Goal: Task Accomplishment & Management: Manage account settings

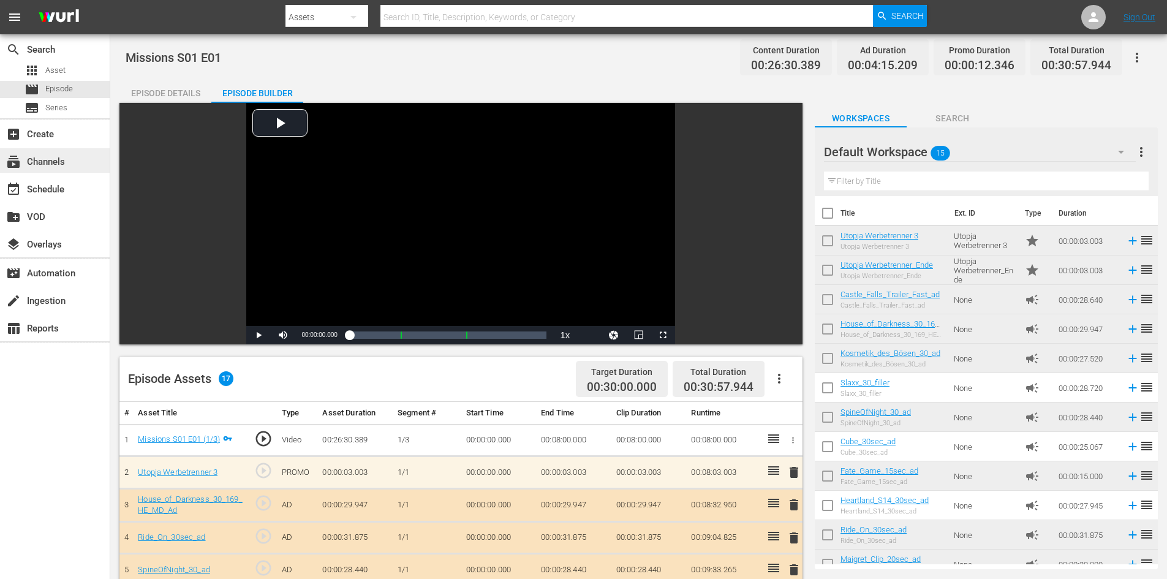
click at [56, 165] on div "subscriptions Channels" at bounding box center [34, 159] width 69 height 11
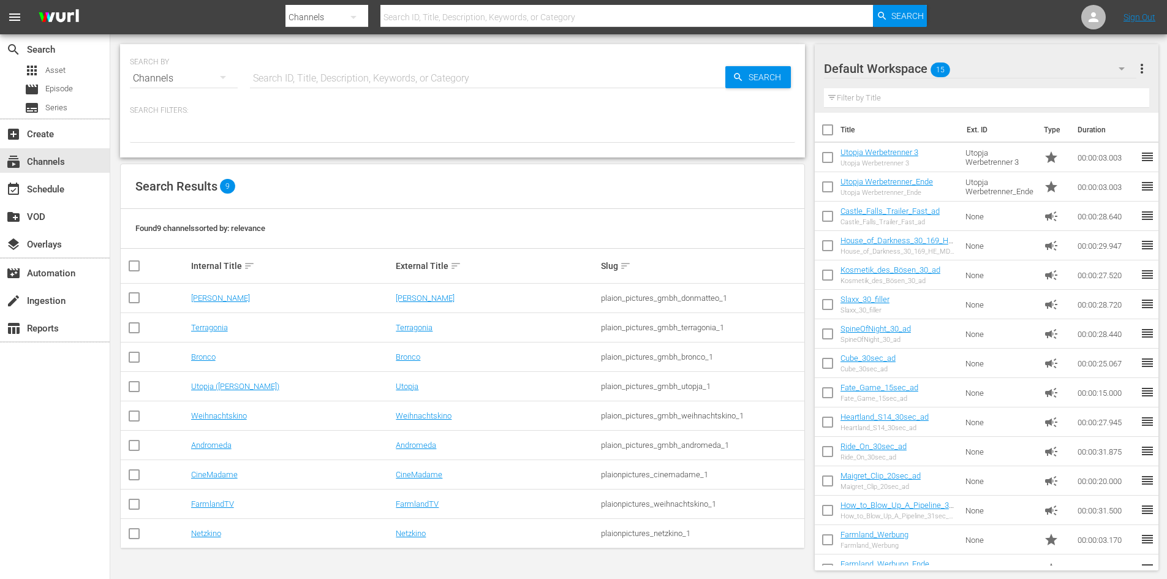
click at [135, 299] on input "checkbox" at bounding box center [134, 300] width 15 height 15
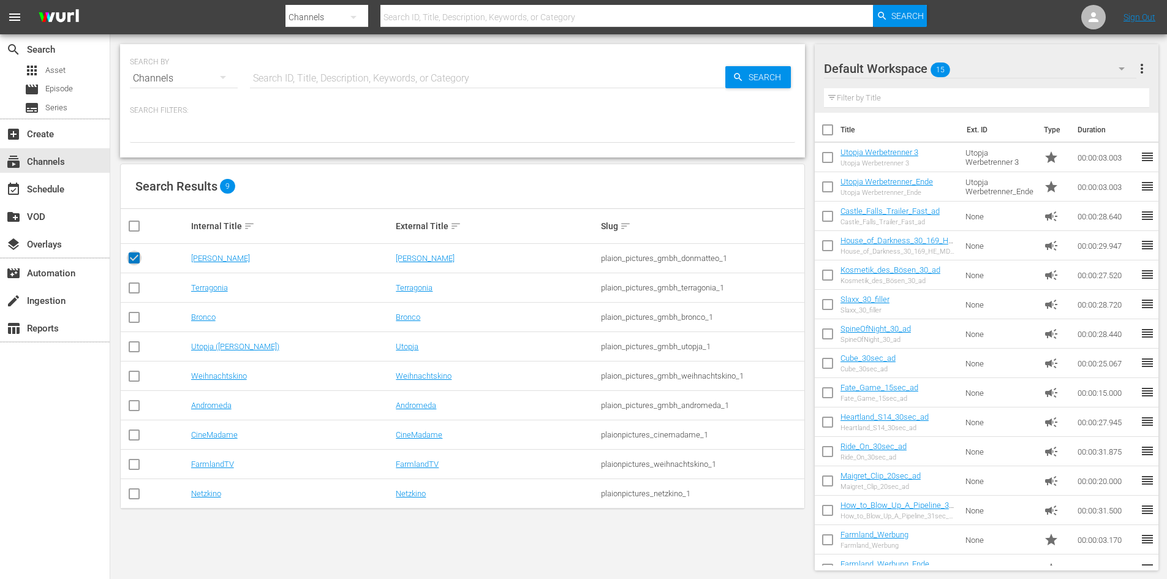
click at [132, 256] on input "checkbox" at bounding box center [134, 260] width 15 height 15
checkbox input "false"
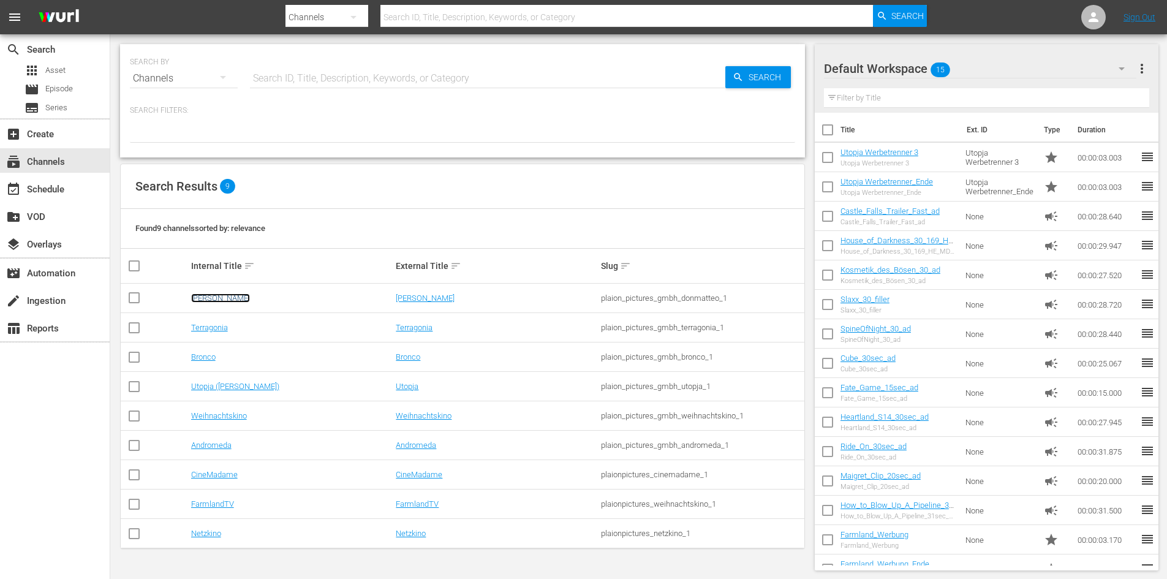
click at [214, 295] on link "[PERSON_NAME]" at bounding box center [220, 297] width 59 height 9
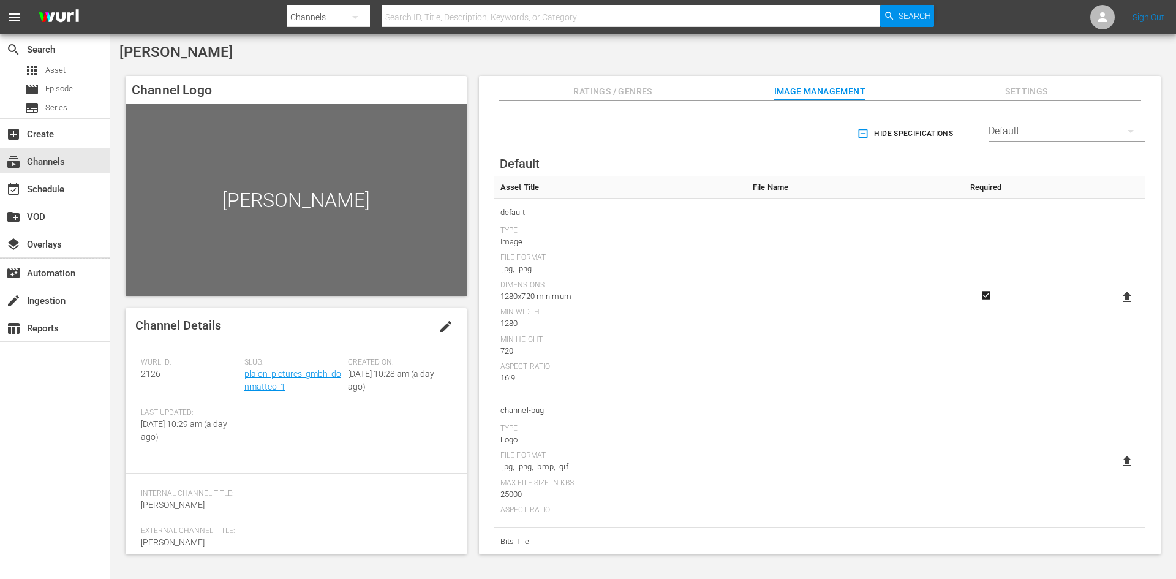
click at [622, 93] on span "Ratings / Genres" at bounding box center [613, 91] width 92 height 15
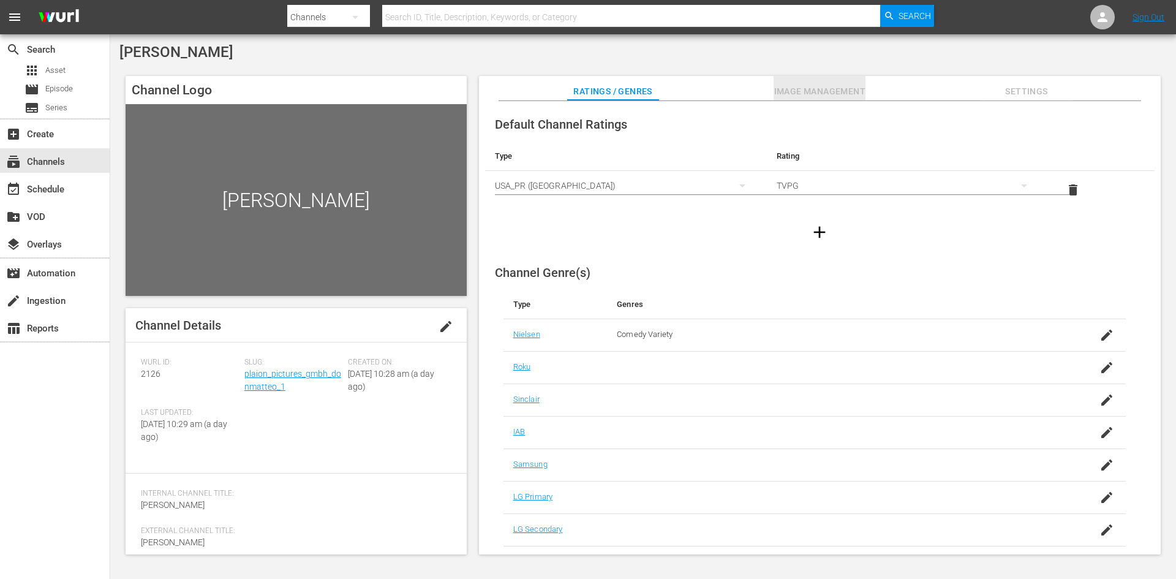
click at [835, 91] on span "Image Management" at bounding box center [820, 91] width 92 height 15
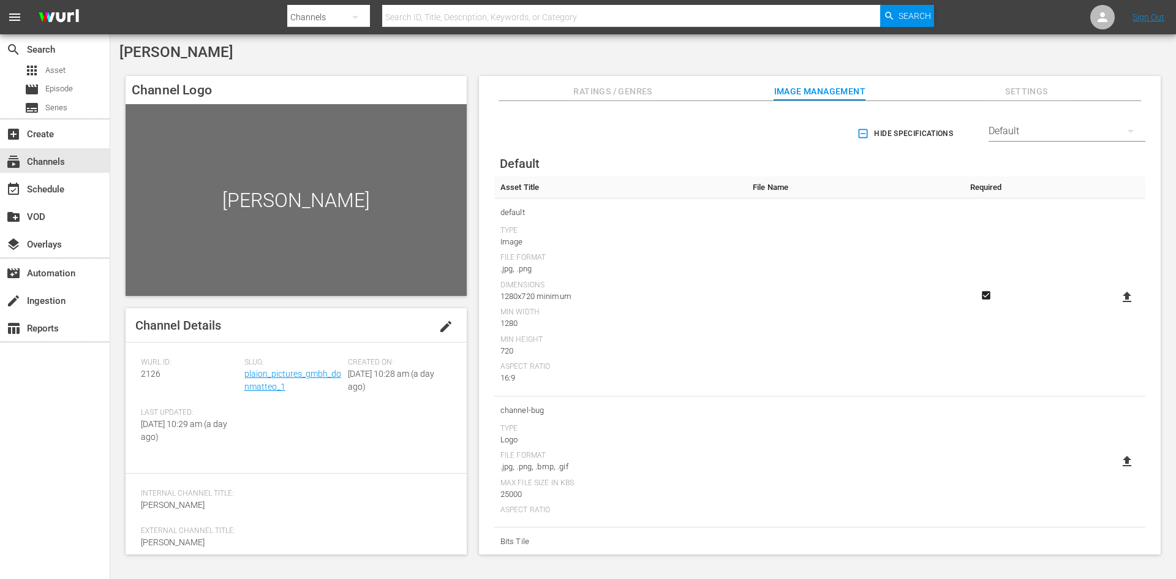
click at [1029, 89] on span "Settings" at bounding box center [1027, 91] width 92 height 15
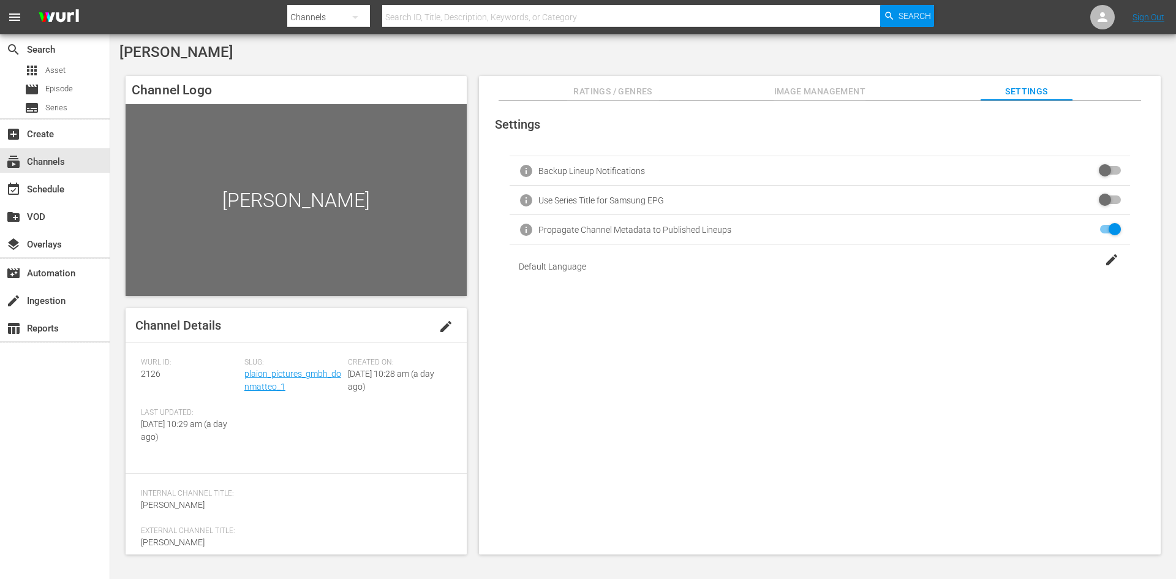
click at [626, 100] on button "Ratings / Genres" at bounding box center [613, 88] width 92 height 25
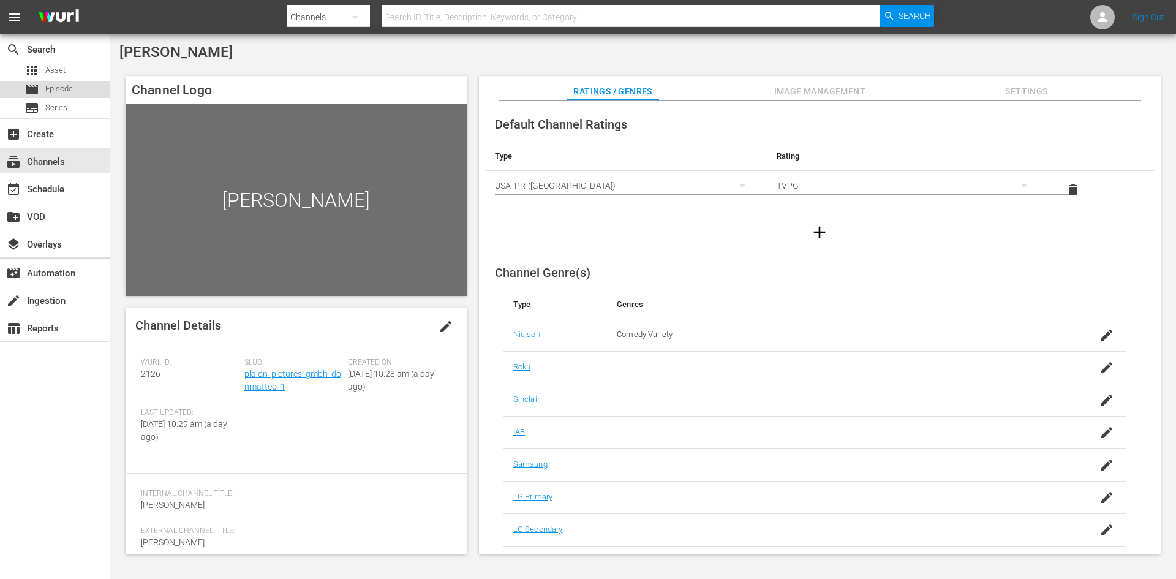
click at [78, 90] on div "movie Episode" at bounding box center [55, 89] width 110 height 17
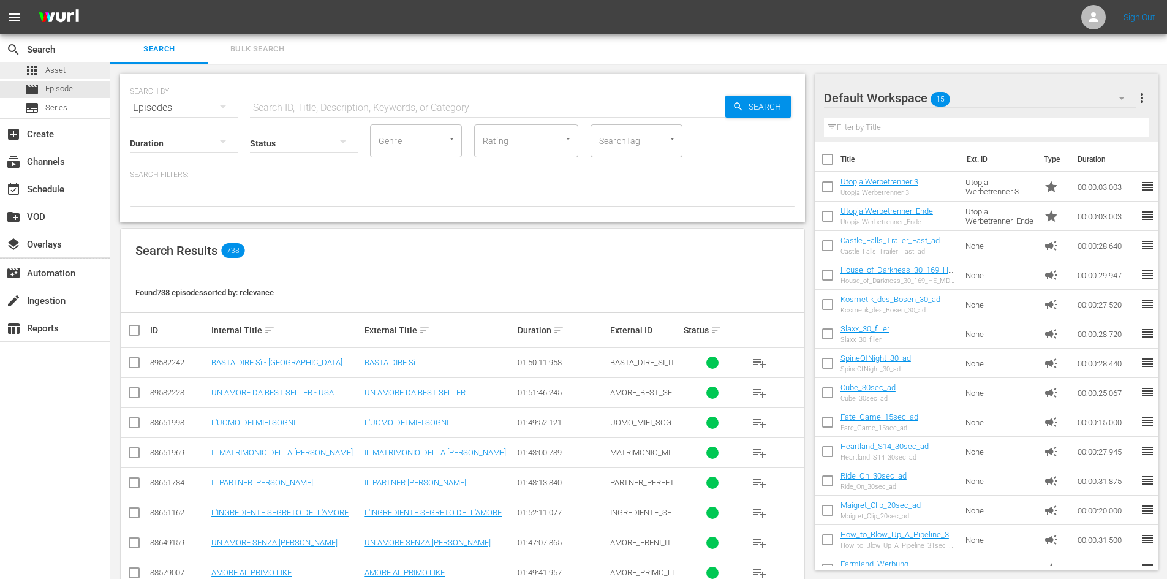
click at [53, 64] on span "Asset" at bounding box center [55, 70] width 20 height 12
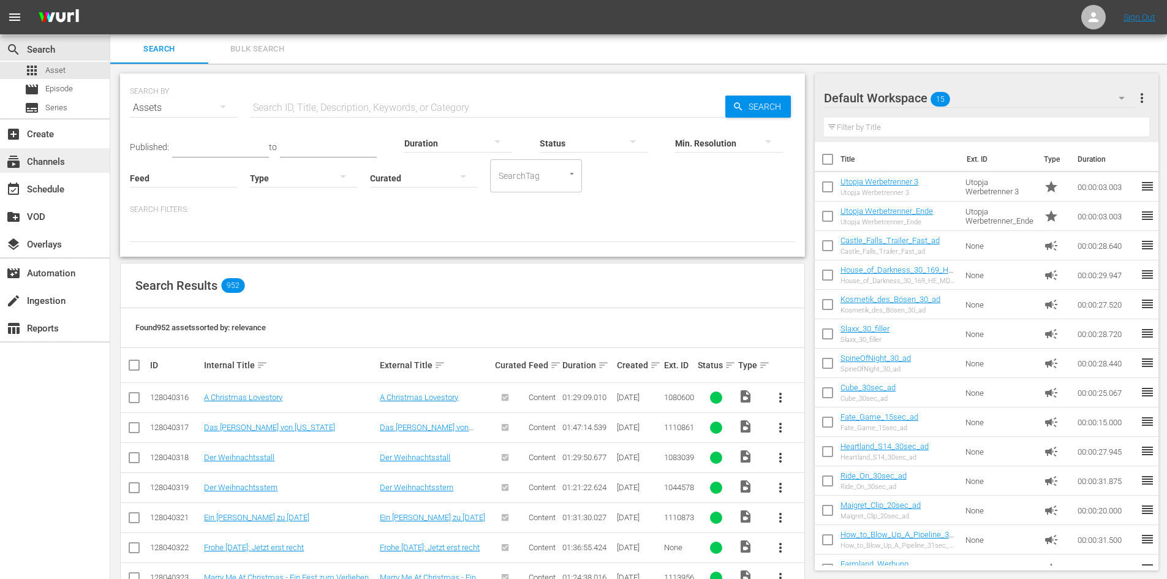
click at [36, 158] on div "subscriptions Channels" at bounding box center [34, 159] width 69 height 11
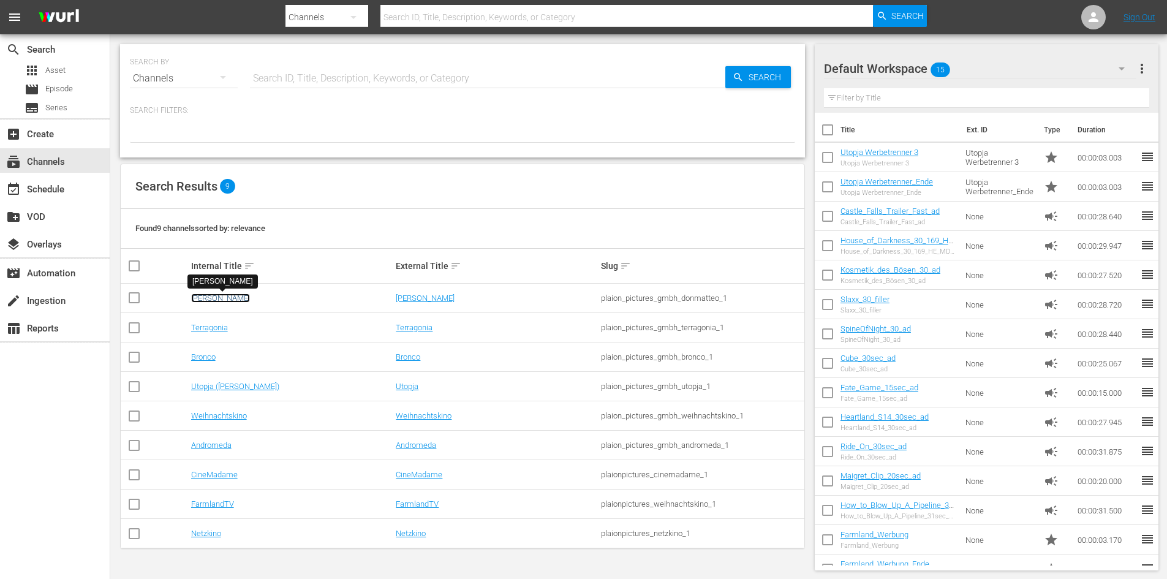
click at [219, 296] on link "[PERSON_NAME]" at bounding box center [220, 297] width 59 height 9
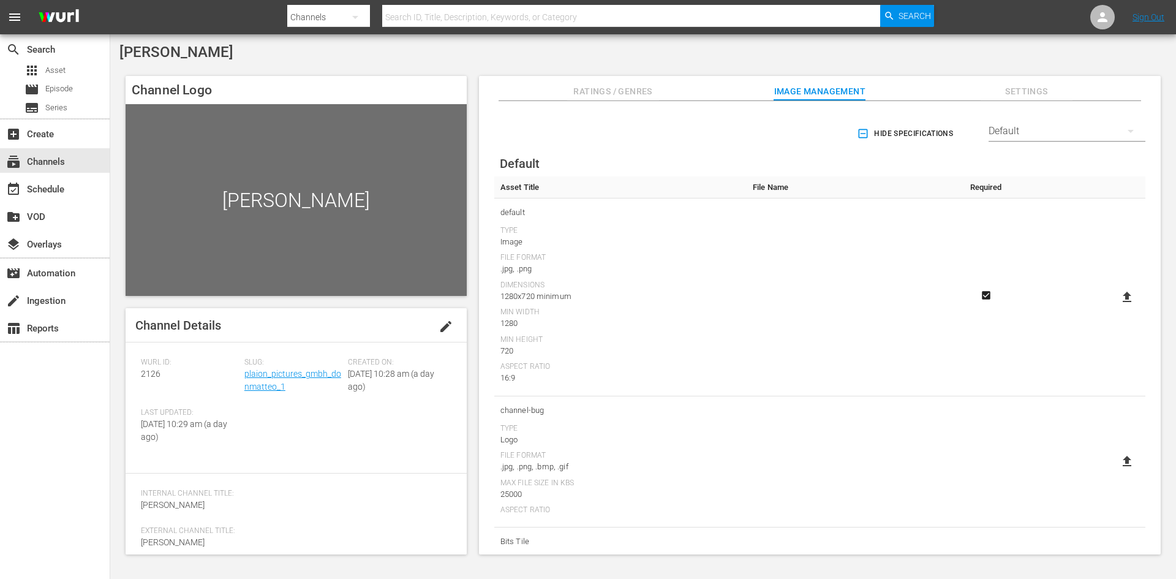
click at [627, 86] on span "Ratings / Genres" at bounding box center [613, 91] width 92 height 15
